Goal: Task Accomplishment & Management: Complete application form

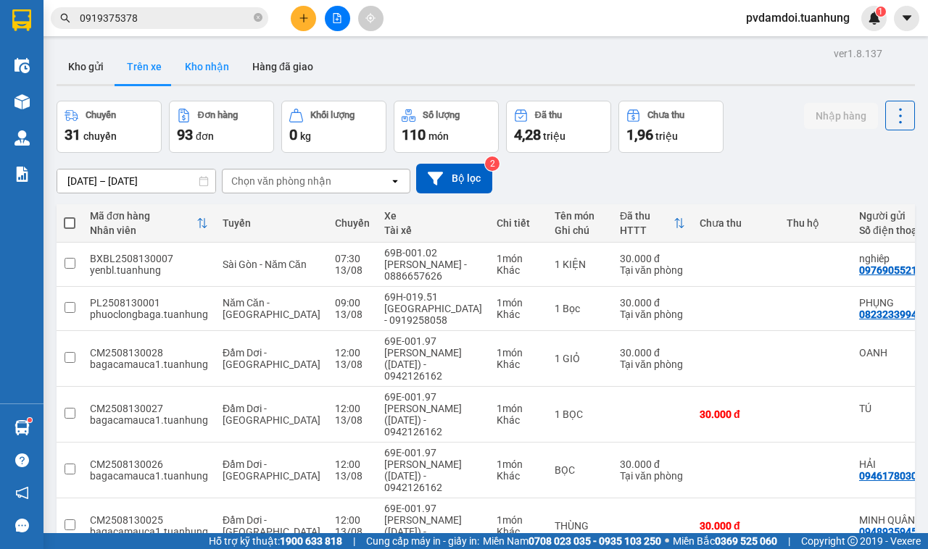
click at [194, 64] on button "Kho nhận" at bounding box center [206, 66] width 67 height 35
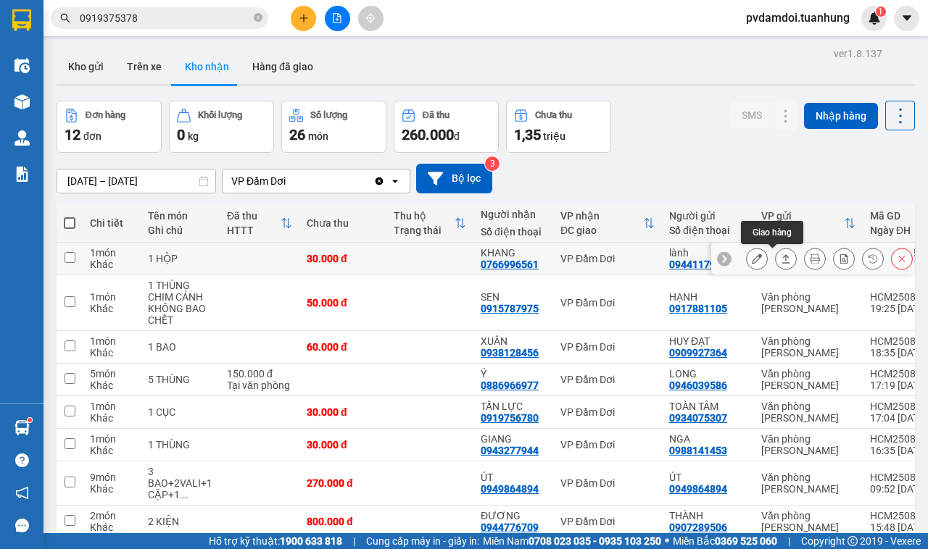
click at [776, 259] on button at bounding box center [786, 258] width 20 height 25
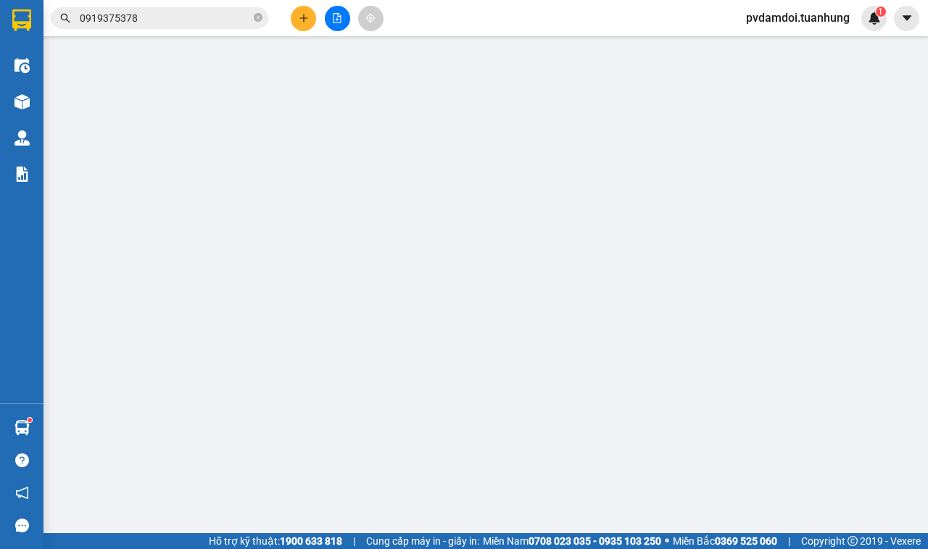
type input "0944117955"
type input "lành"
type input "0766996561"
type input "KHANG"
type input "30.000"
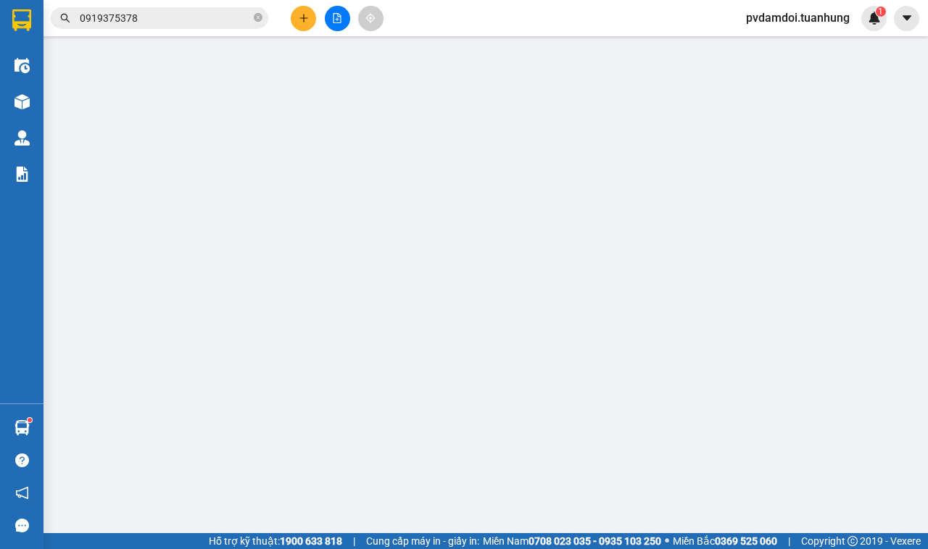
type input "30.000"
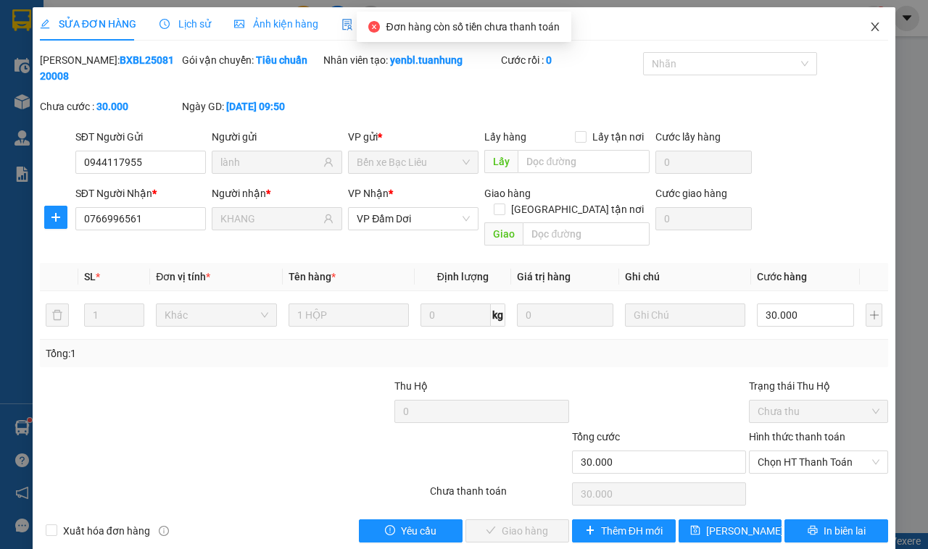
click at [865, 20] on span "Close" at bounding box center [875, 27] width 41 height 41
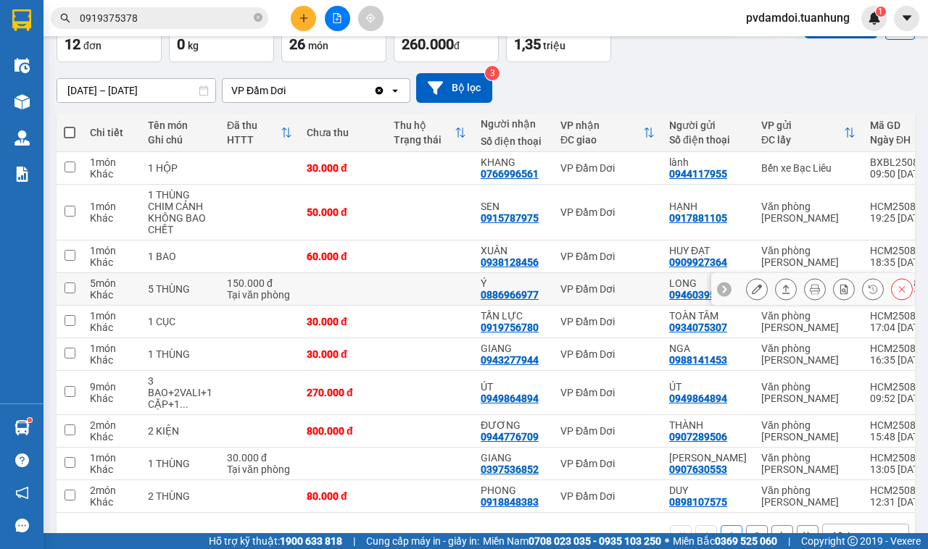
scroll to position [138, 0]
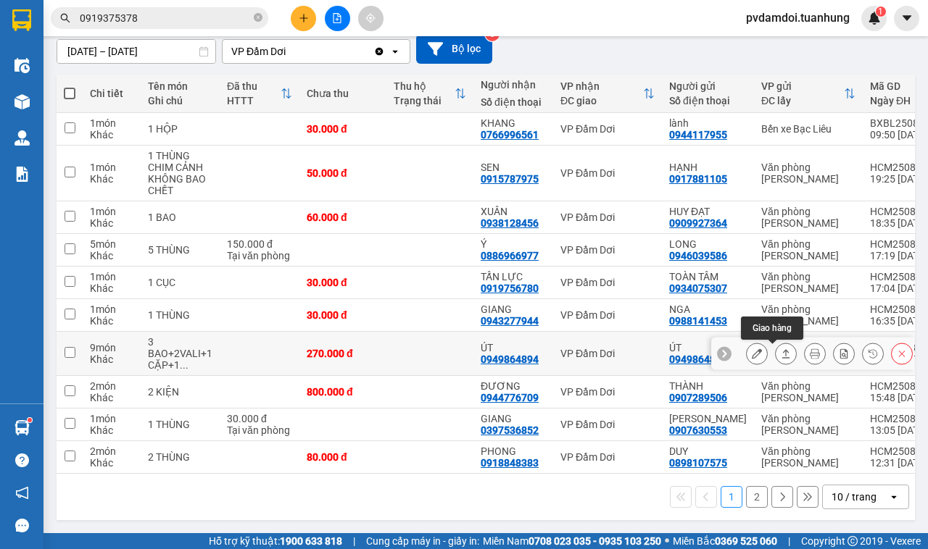
click at [781, 349] on icon at bounding box center [786, 354] width 10 height 10
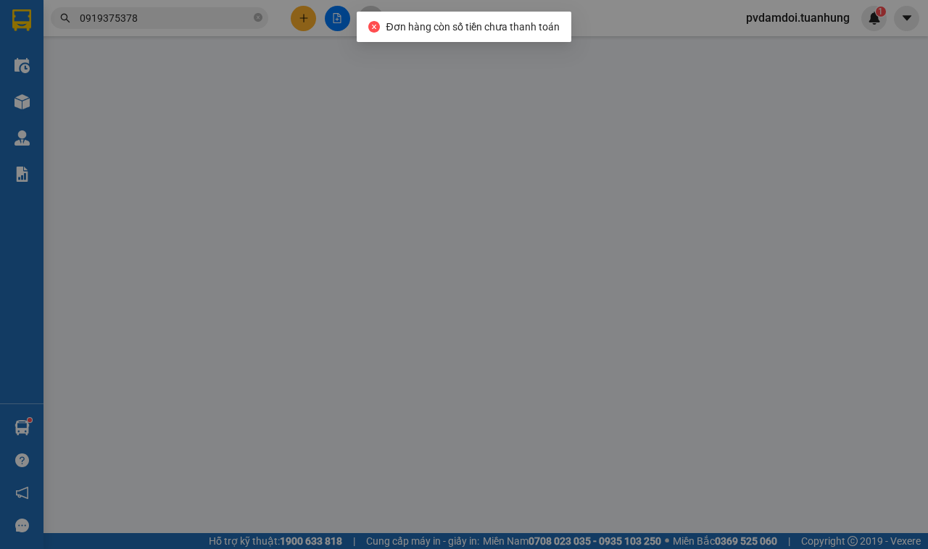
type input "0949864894"
type input "ÚT"
type input "0949864894"
type input "ÚT"
type input "270.000"
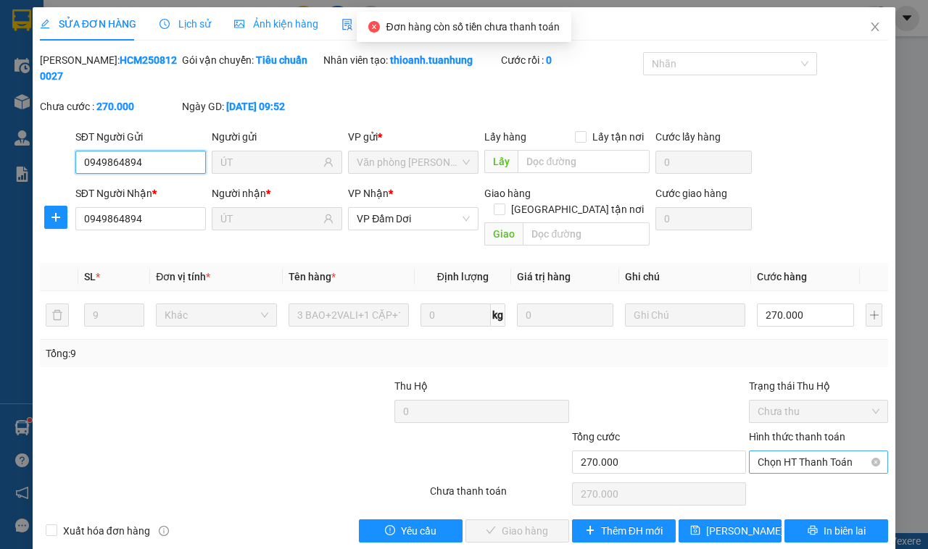
click at [760, 452] on span "Chọn HT Thanh Toán" at bounding box center [818, 463] width 122 height 22
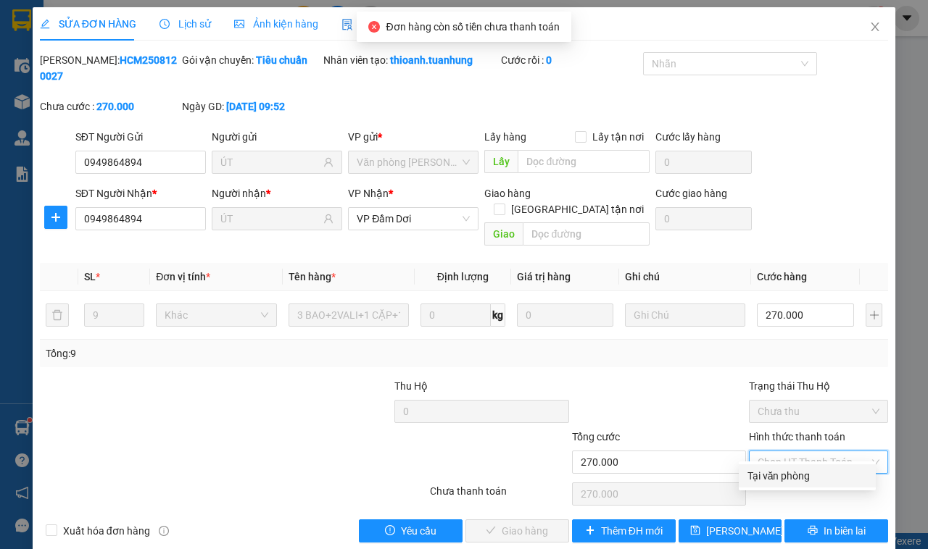
click at [758, 470] on div "Tại văn phòng" at bounding box center [807, 476] width 120 height 16
type input "0"
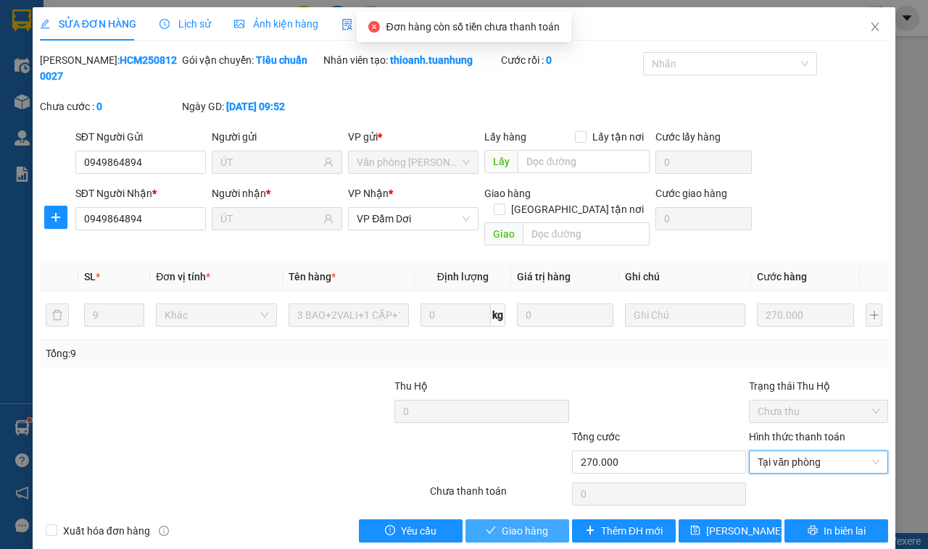
click at [515, 523] on span "Giao hàng" at bounding box center [525, 531] width 46 height 16
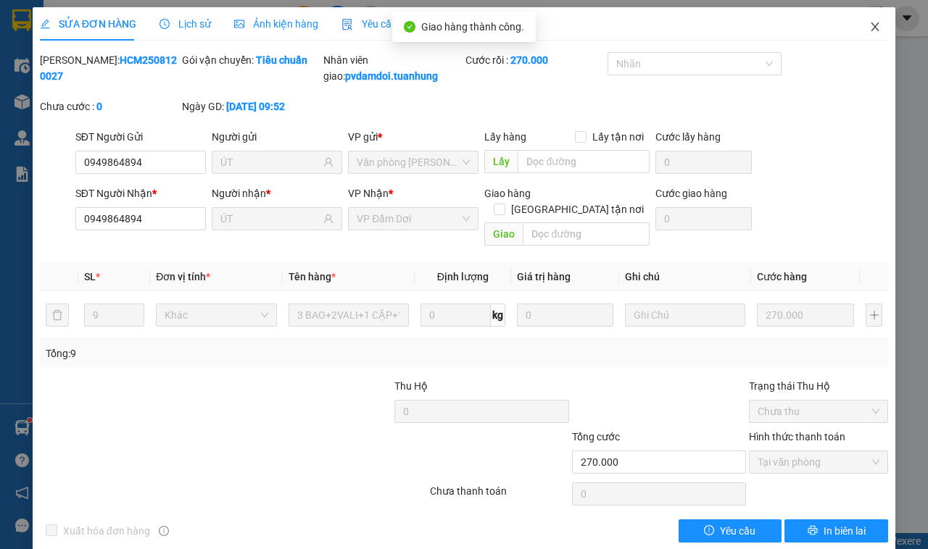
click at [857, 33] on span "Close" at bounding box center [875, 27] width 41 height 41
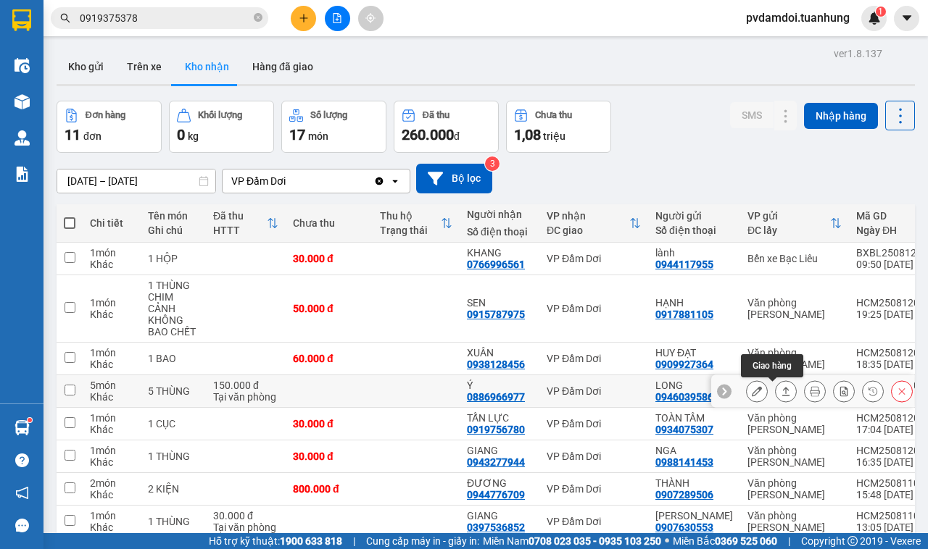
click at [781, 392] on icon at bounding box center [786, 391] width 10 height 10
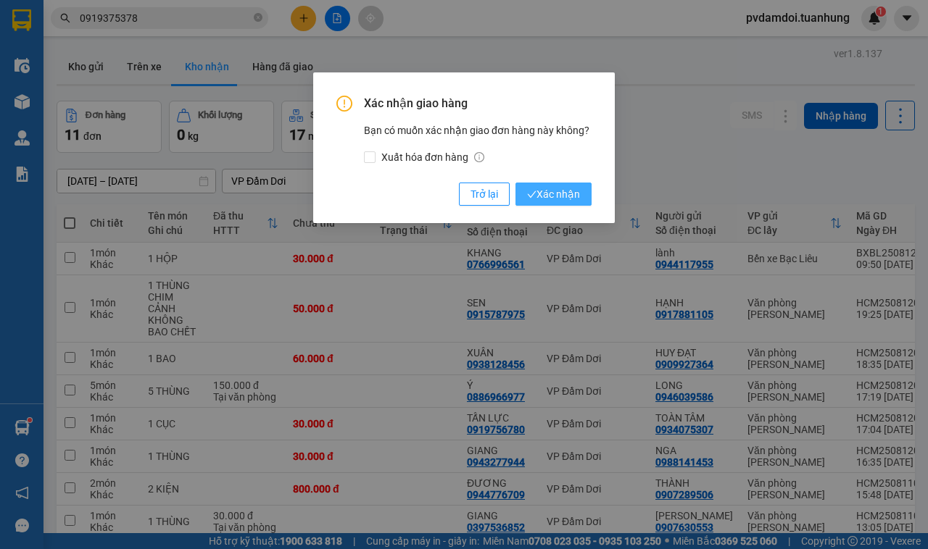
click at [548, 192] on span "Xác nhận" at bounding box center [553, 194] width 53 height 16
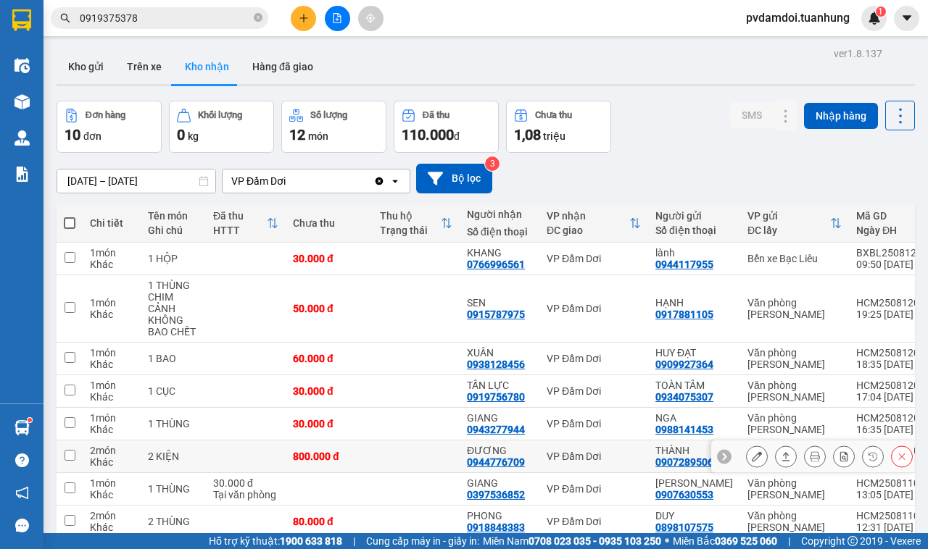
scroll to position [91, 0]
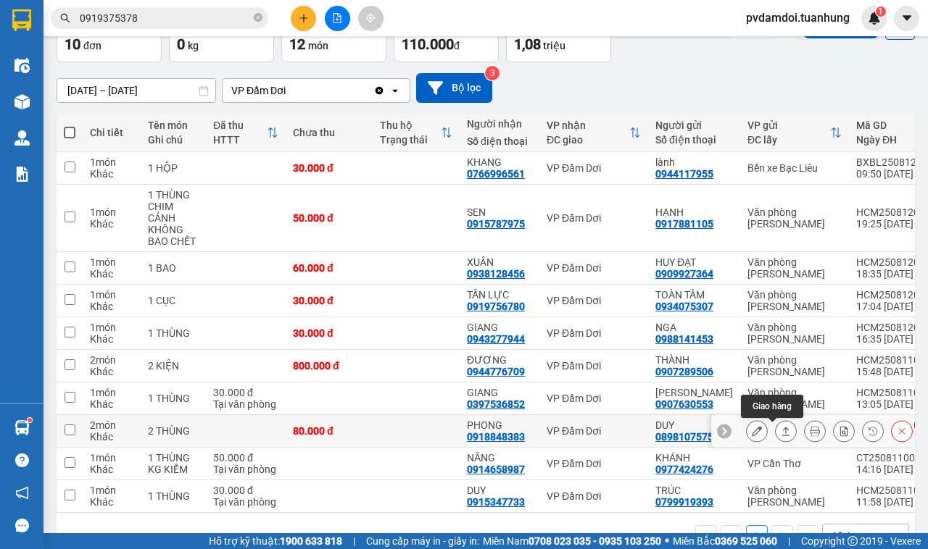
click at [781, 436] on icon at bounding box center [786, 431] width 10 height 10
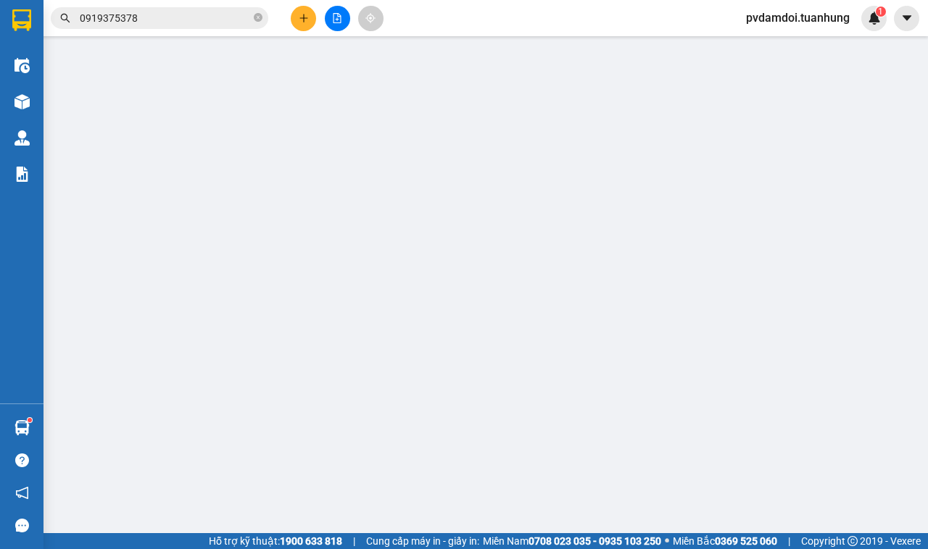
type input "0898107575"
type input "DUY"
type input "0918848383"
type input "PHONG"
type input "80.000"
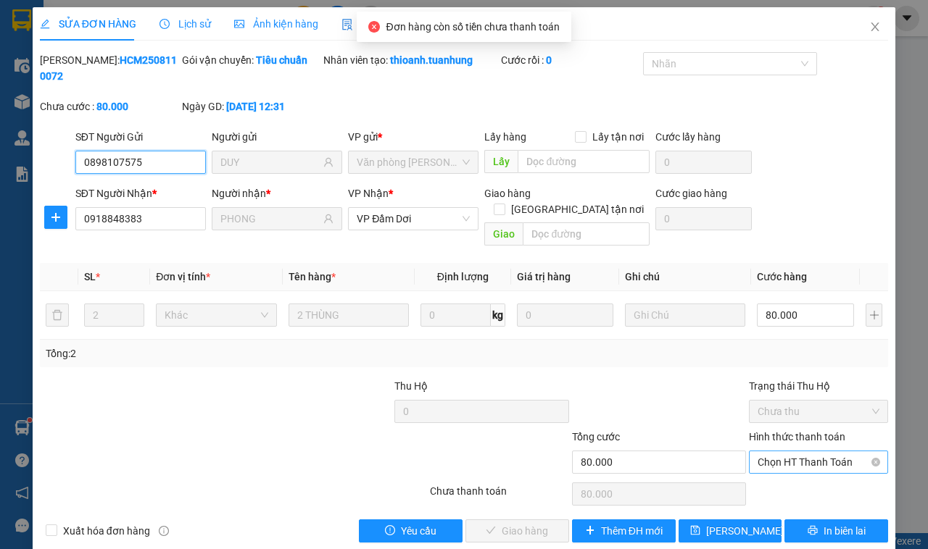
click at [791, 458] on div "Chọn HT Thanh Toán" at bounding box center [818, 462] width 139 height 23
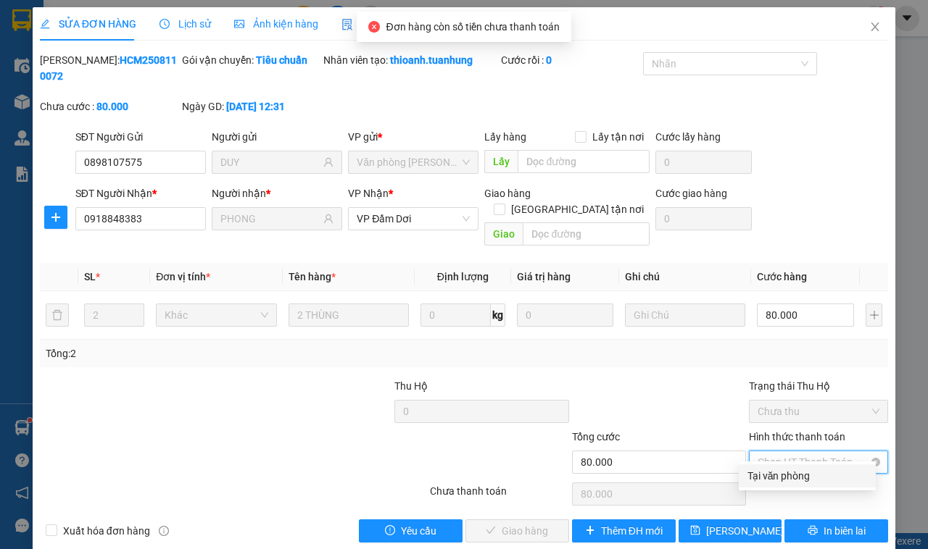
click at [791, 452] on span "Chọn HT Thanh Toán" at bounding box center [818, 463] width 122 height 22
click at [786, 468] on div "Tại văn phòng" at bounding box center [807, 476] width 120 height 16
type input "0"
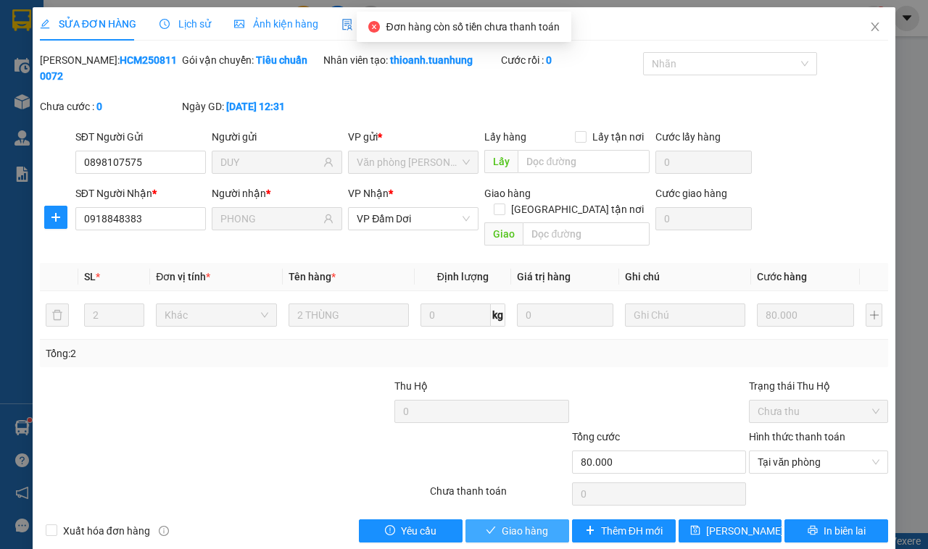
click at [529, 523] on span "Giao hàng" at bounding box center [525, 531] width 46 height 16
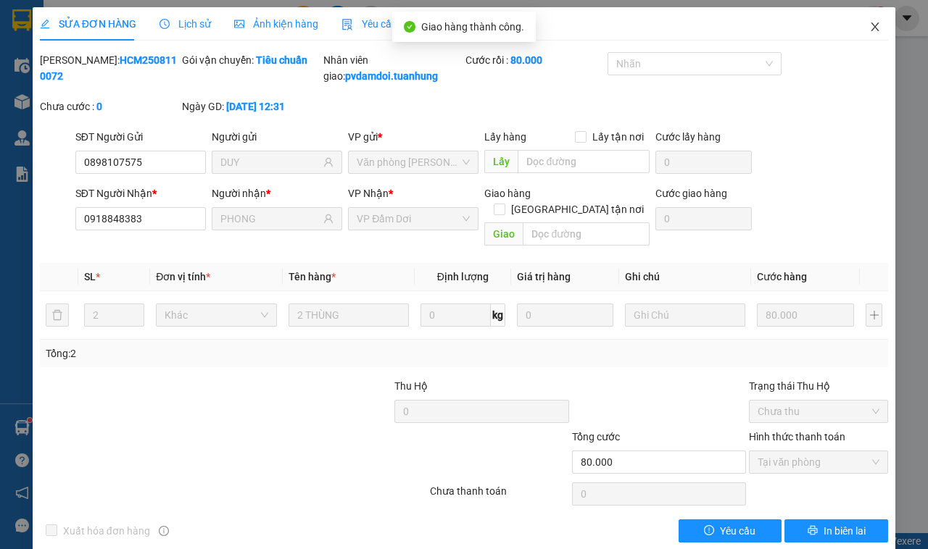
click at [857, 35] on span "Close" at bounding box center [875, 27] width 41 height 41
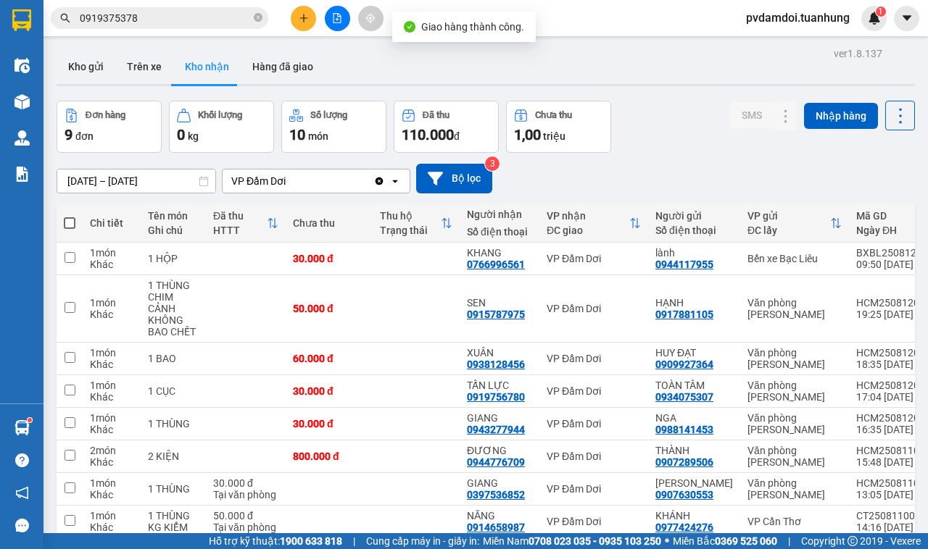
scroll to position [105, 0]
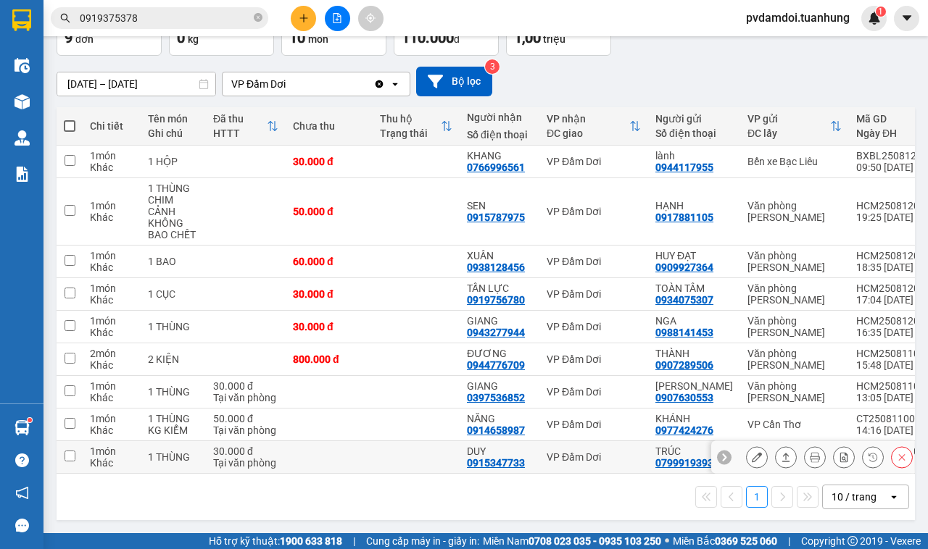
click at [781, 454] on icon at bounding box center [786, 457] width 10 height 10
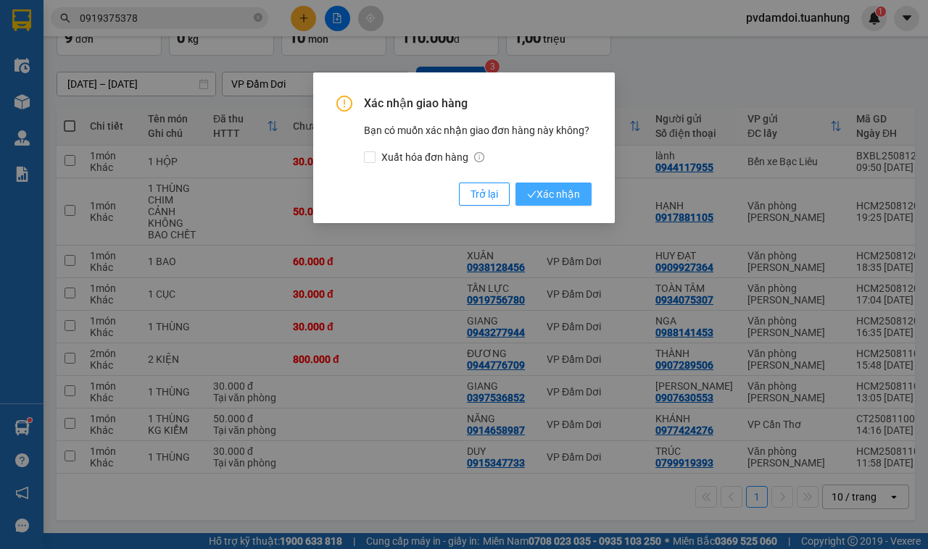
click at [541, 191] on span "Xác nhận" at bounding box center [553, 194] width 53 height 16
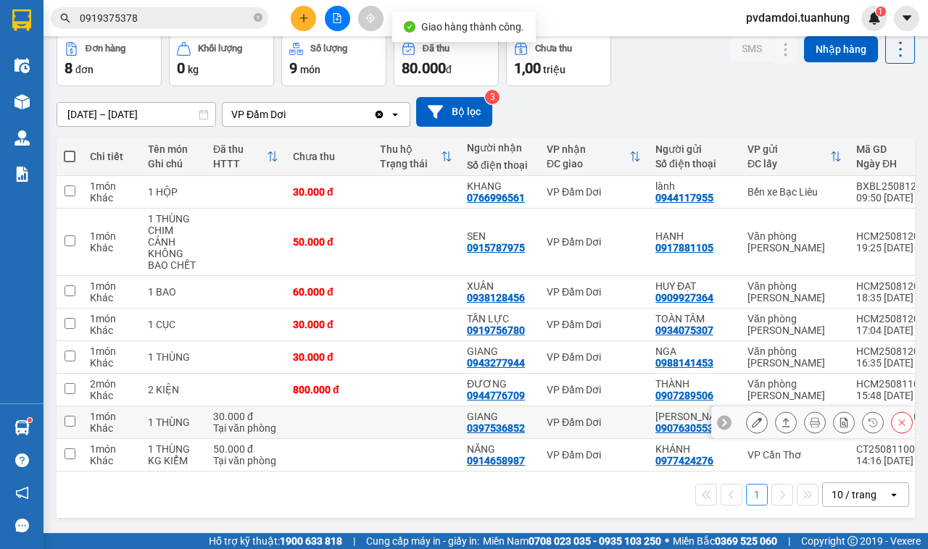
scroll to position [71, 0]
click at [781, 453] on icon at bounding box center [786, 455] width 10 height 10
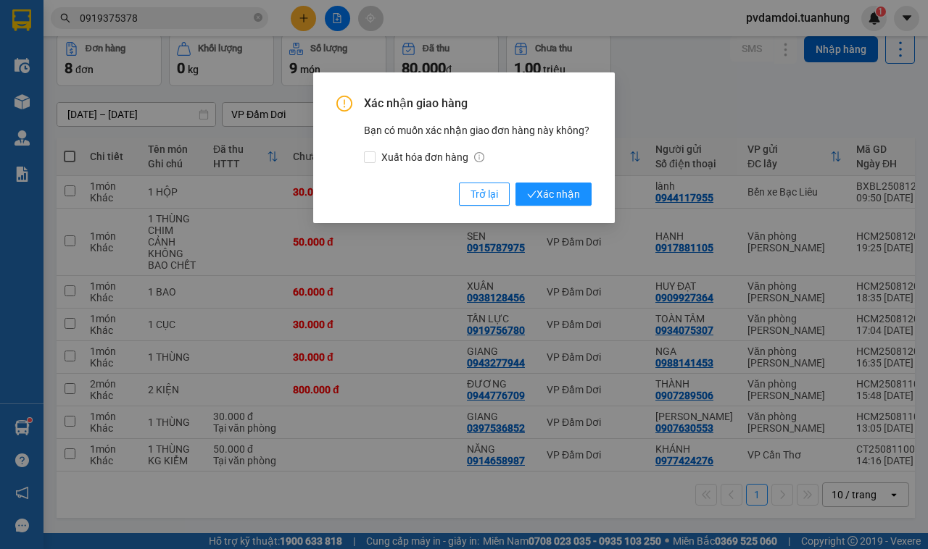
click at [562, 175] on div "Xác nhận giao hàng Bạn có muốn xác nhận giao đơn hàng này không? Xuất hóa đơn h…" at bounding box center [463, 151] width 255 height 110
click at [559, 183] on button "Xác nhận" at bounding box center [553, 194] width 76 height 23
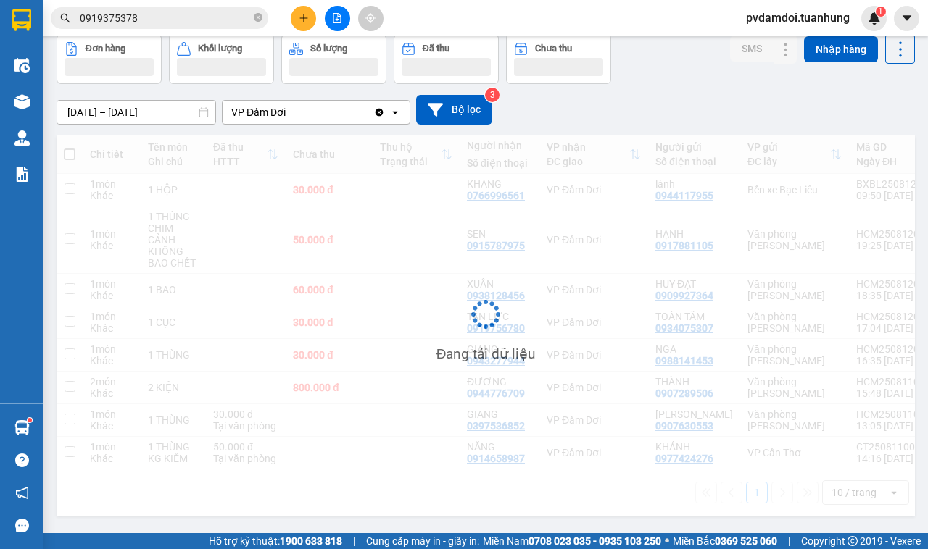
scroll to position [67, 0]
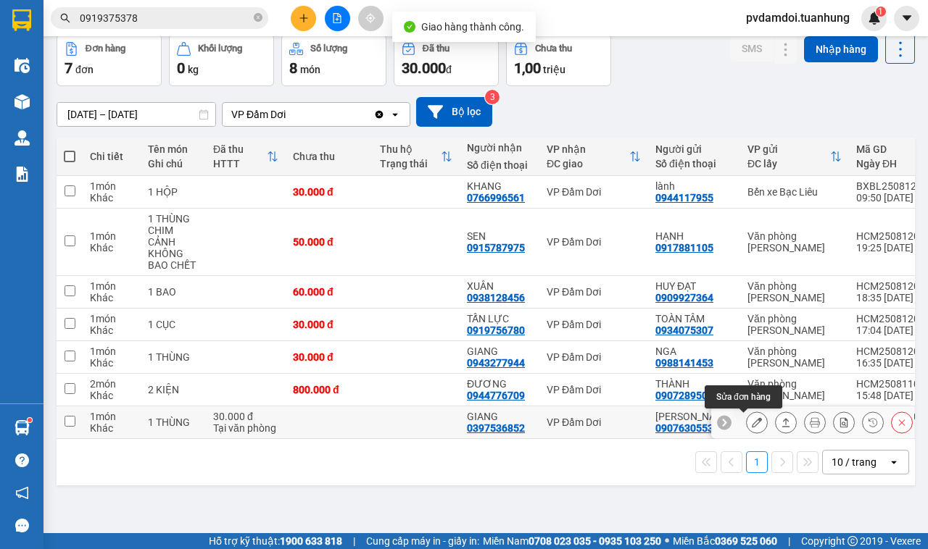
click at [752, 421] on icon at bounding box center [757, 422] width 10 height 10
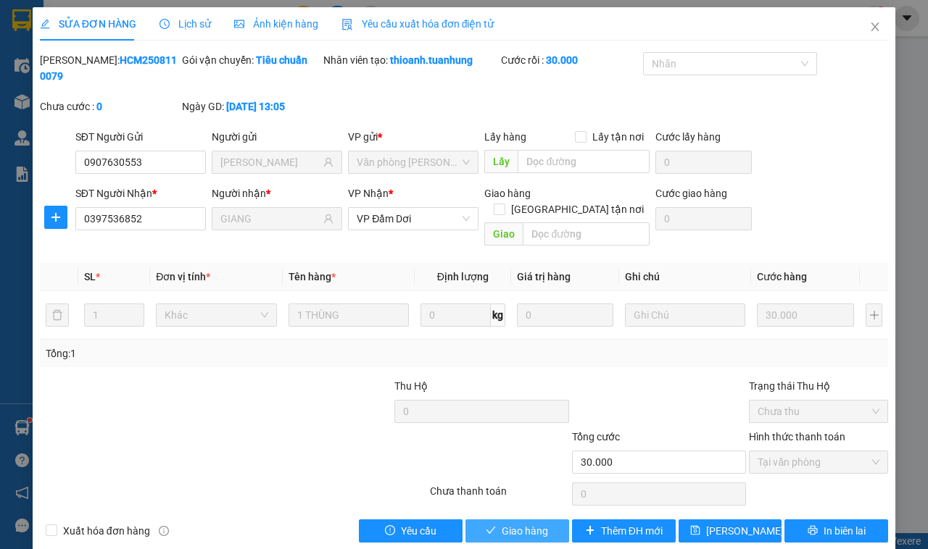
click at [517, 523] on span "Giao hàng" at bounding box center [525, 531] width 46 height 16
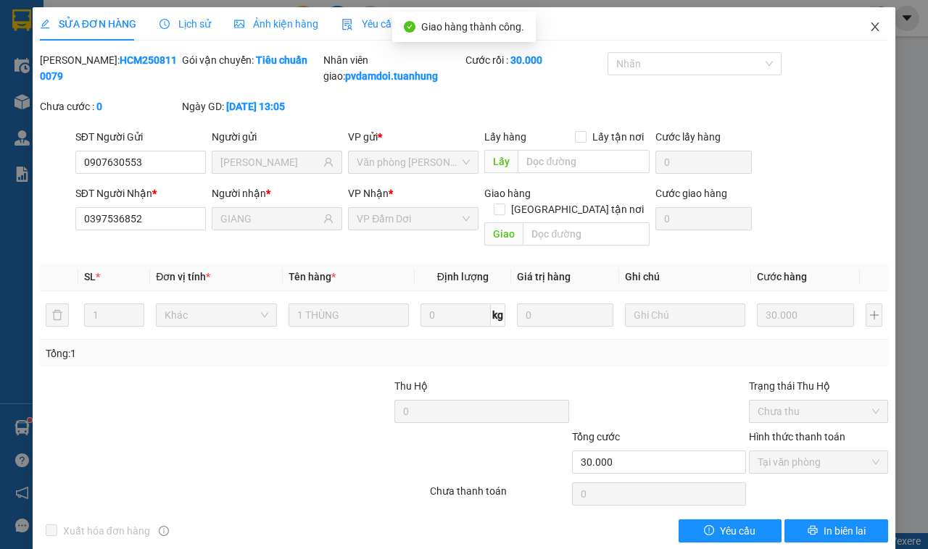
click at [860, 38] on span "Close" at bounding box center [875, 27] width 41 height 41
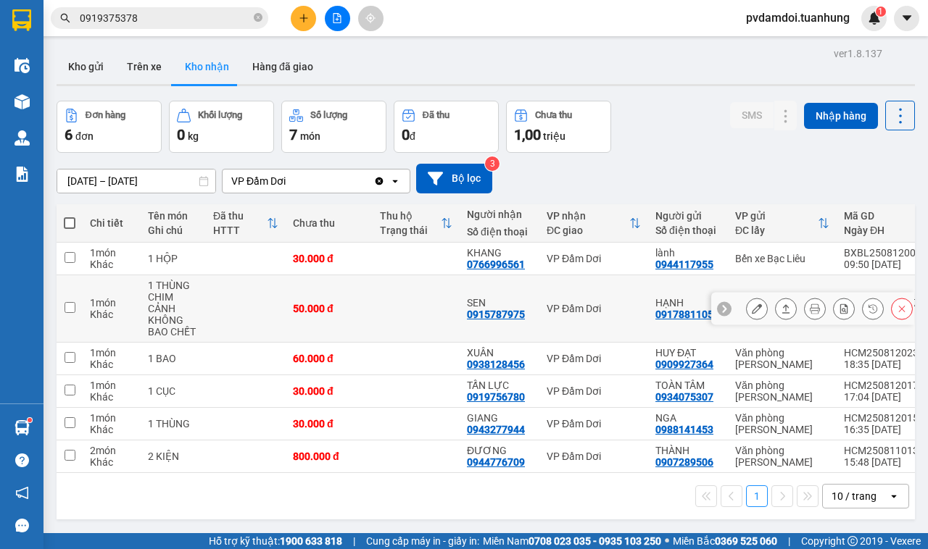
click at [775, 299] on div at bounding box center [786, 309] width 22 height 22
click at [776, 312] on button at bounding box center [786, 308] width 20 height 25
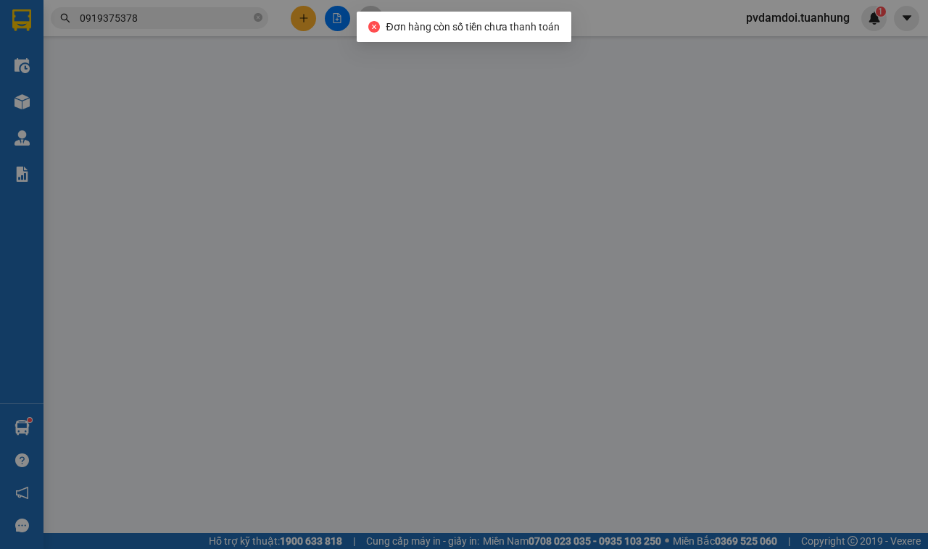
type input "0917881105"
type input "HẠNH"
type input "0915787975"
type input "SEN"
type input "50.000"
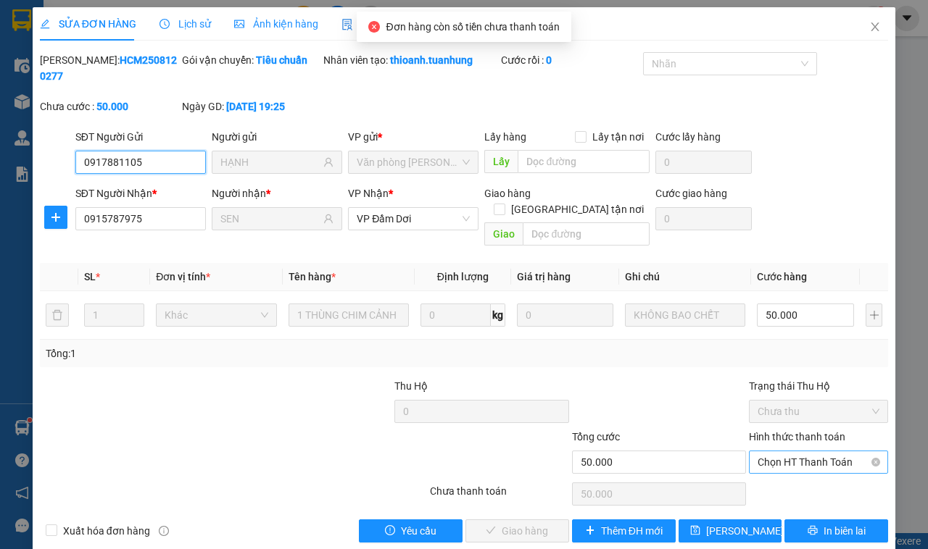
click at [776, 452] on span "Chọn HT Thanh Toán" at bounding box center [818, 463] width 122 height 22
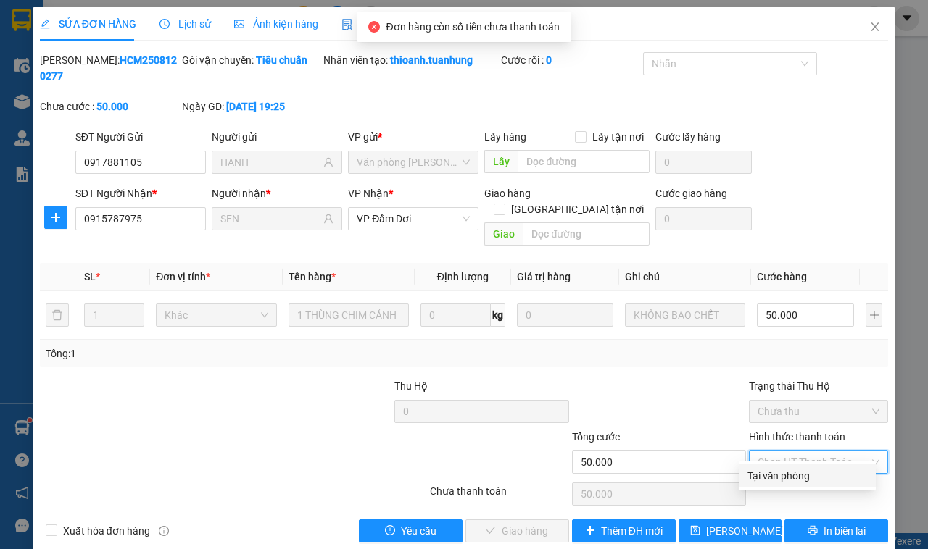
drag, startPoint x: 774, startPoint y: 460, endPoint x: 776, endPoint y: 475, distance: 14.6
click at [774, 465] on div "Total Paid Fee 0 Total UnPaid Fee 50.000 Cash Collection Total Fee Mã ĐH: HCM25…" at bounding box center [464, 297] width 848 height 491
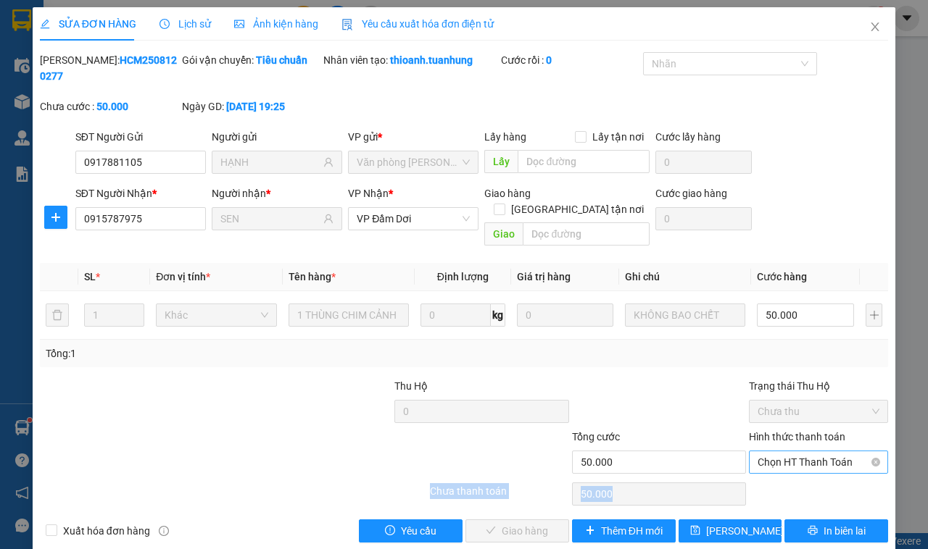
click at [849, 455] on span "Chọn HT Thanh Toán" at bounding box center [818, 463] width 122 height 22
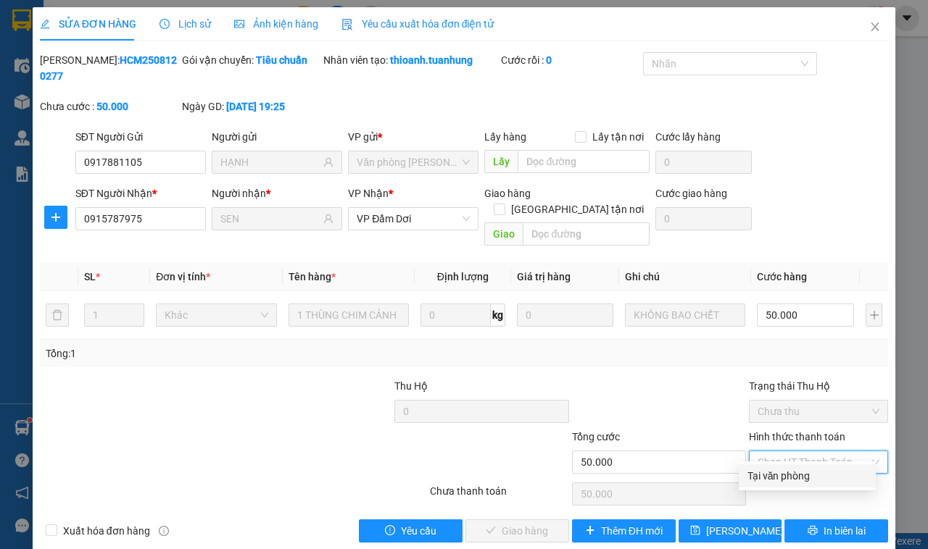
drag, startPoint x: 825, startPoint y: 475, endPoint x: 784, endPoint y: 475, distance: 40.6
click at [814, 475] on div "Tại văn phòng" at bounding box center [807, 476] width 120 height 16
type input "0"
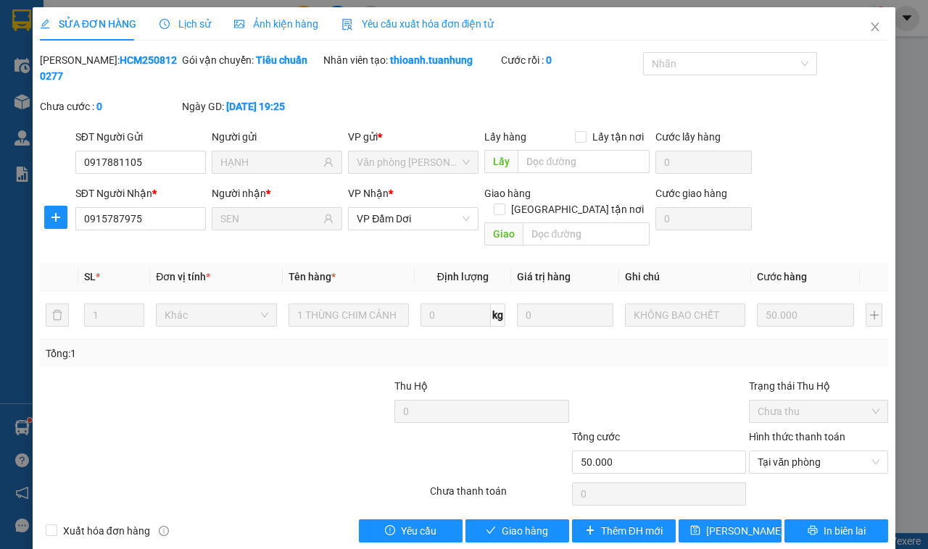
click at [516, 504] on div "Total Paid Fee 0 Total UnPaid Fee 50.000 Cash Collection Total Fee Mã ĐH: HCM25…" at bounding box center [464, 297] width 848 height 491
click at [508, 523] on span "Giao hàng" at bounding box center [525, 531] width 46 height 16
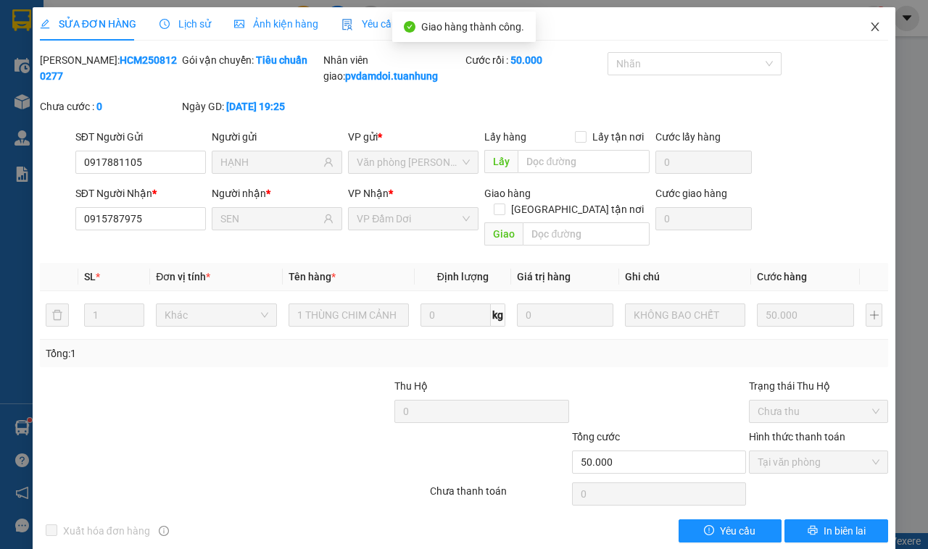
drag, startPoint x: 873, startPoint y: 31, endPoint x: 859, endPoint y: 31, distance: 14.5
click at [868, 31] on span "Close" at bounding box center [875, 27] width 41 height 41
